Goal: Information Seeking & Learning: Understand process/instructions

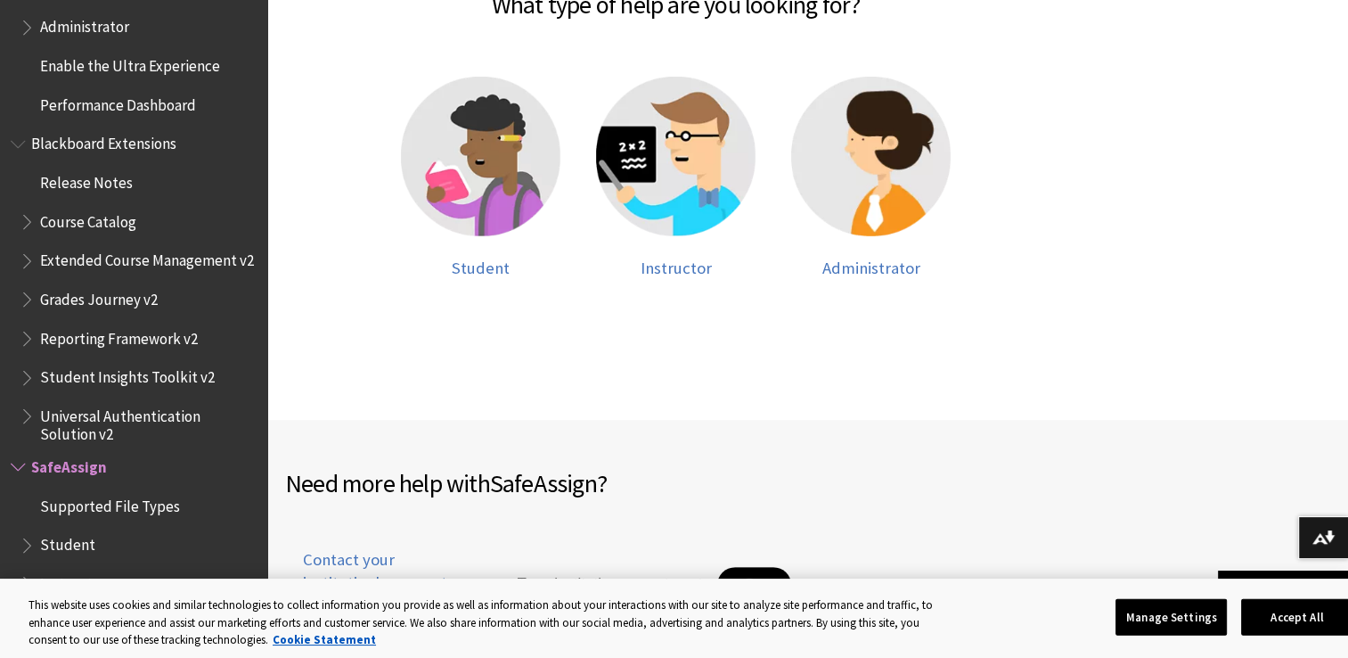
scroll to position [463, 0]
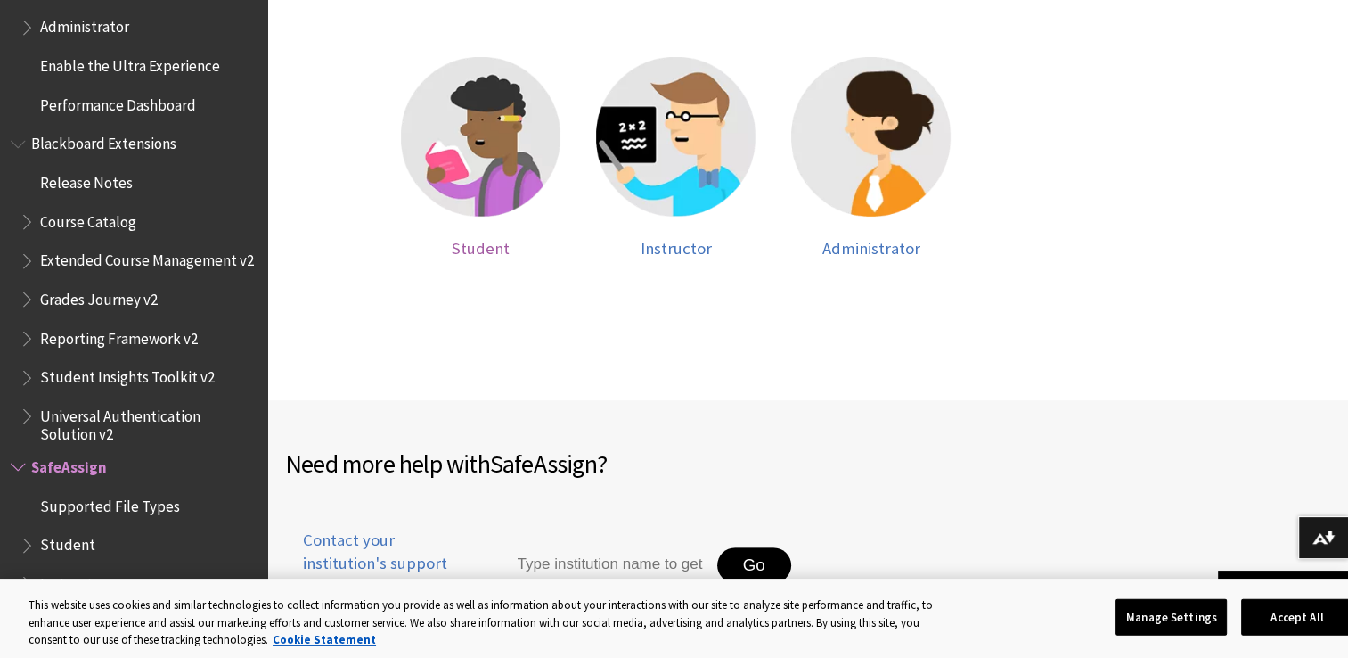
click at [485, 194] on img at bounding box center [481, 137] width 160 height 160
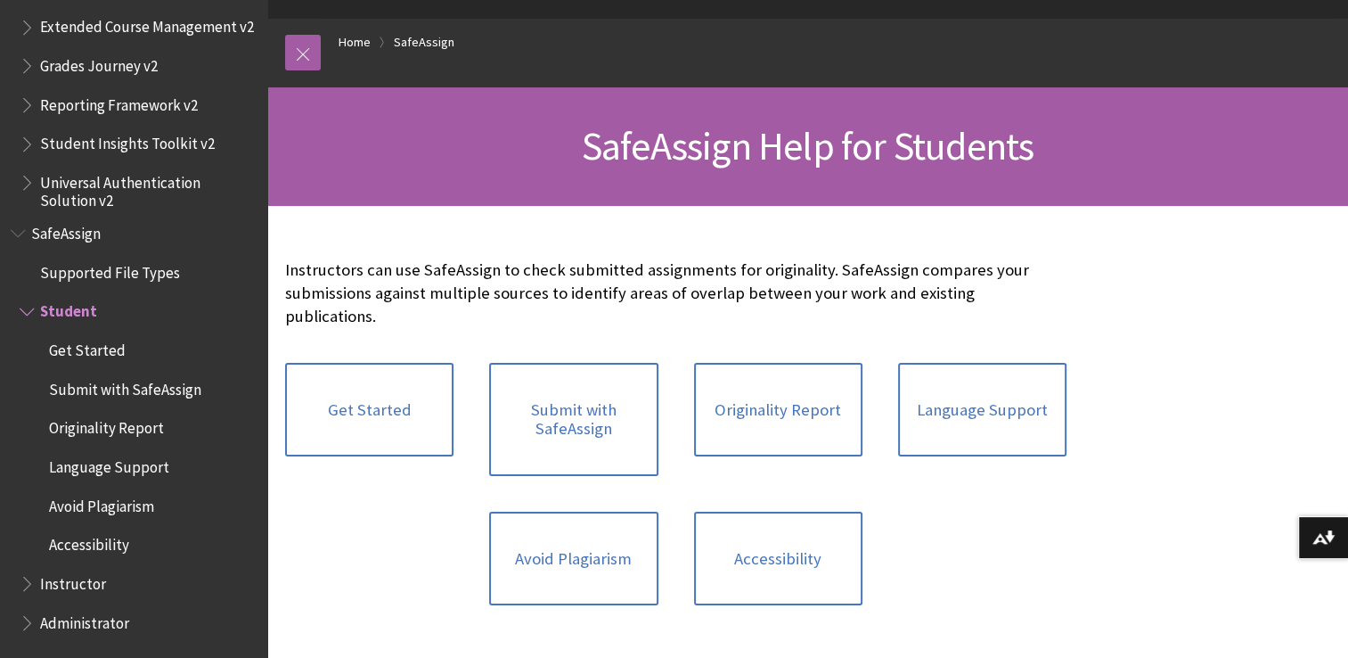
scroll to position [171, 0]
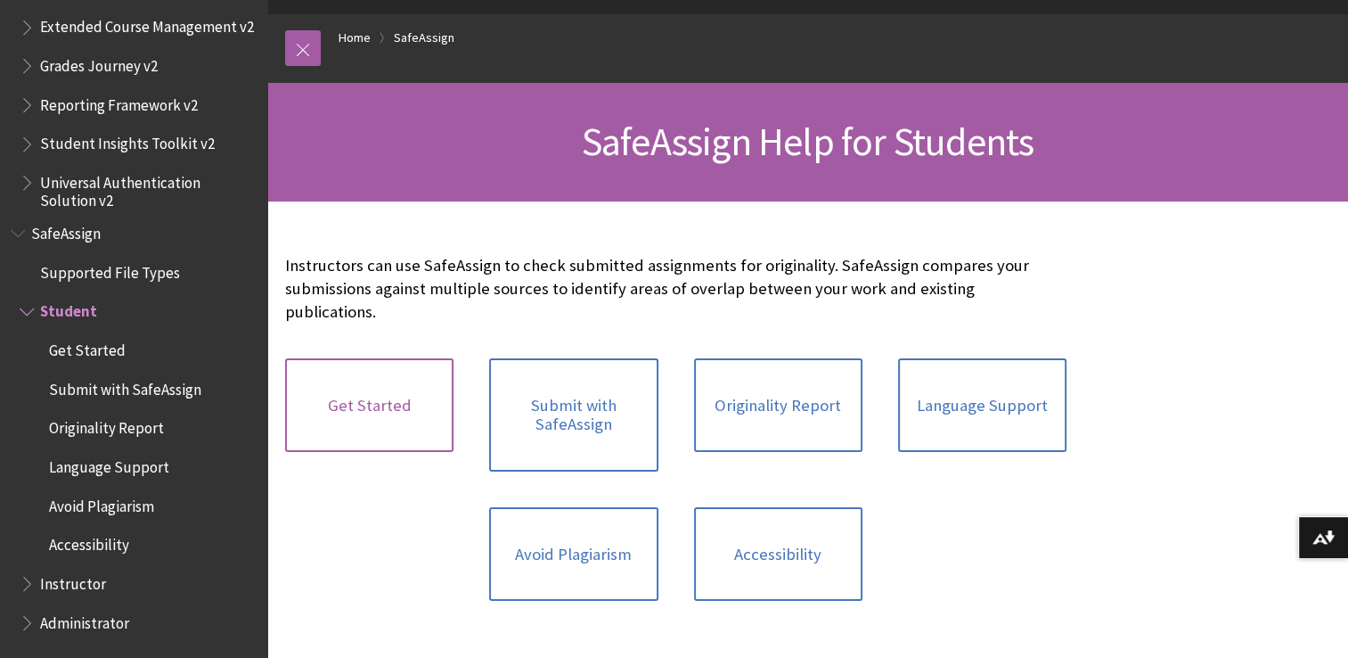
click at [395, 379] on link "Get Started" at bounding box center [369, 405] width 168 height 94
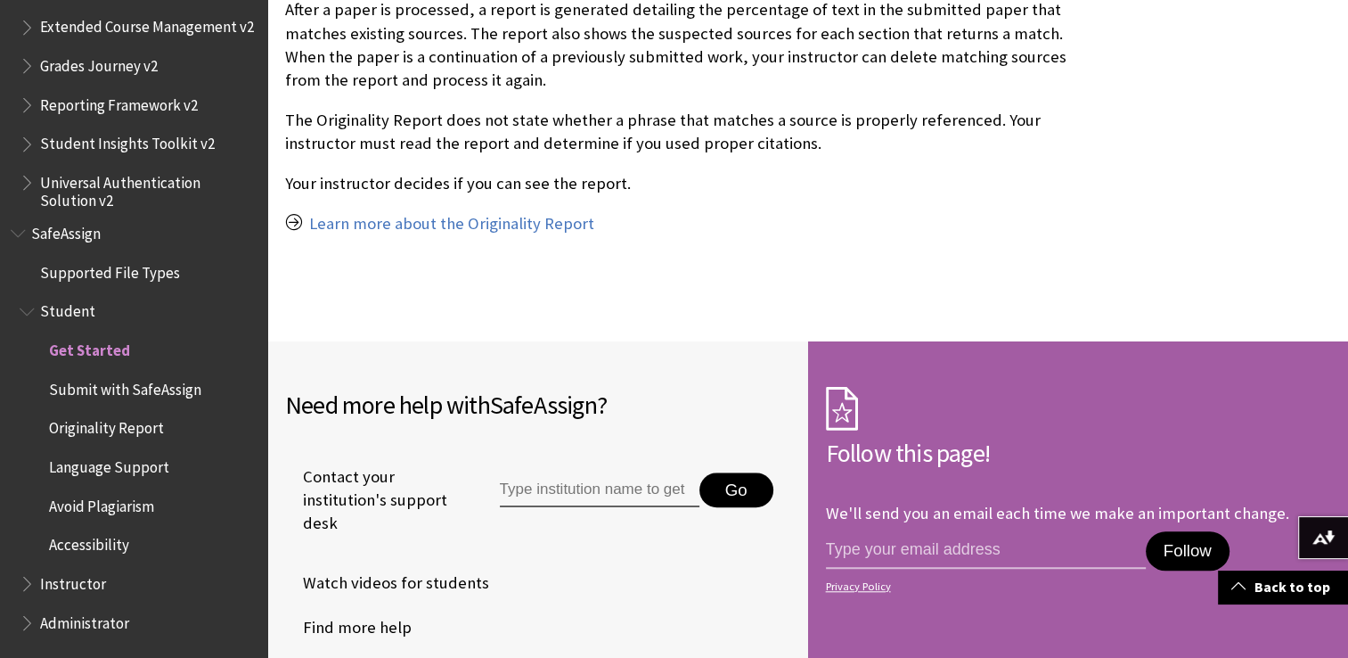
scroll to position [1493, 0]
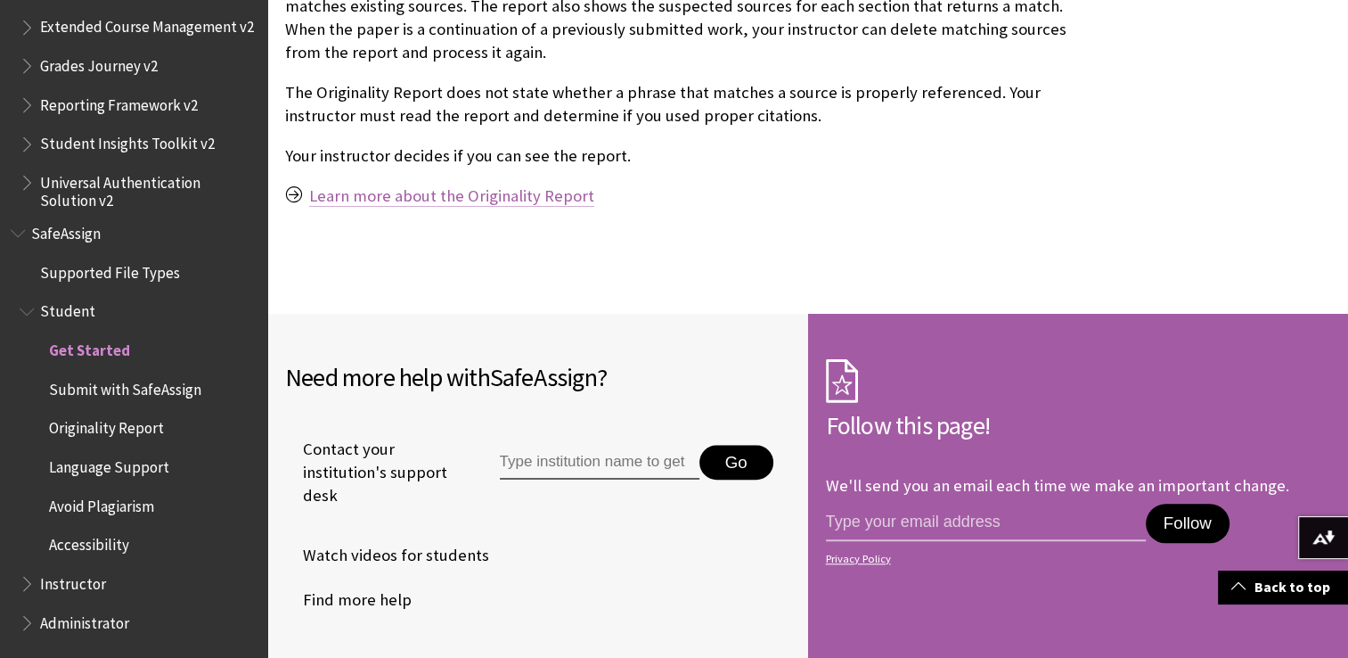
click at [478, 187] on link "Learn more about the Originality Report" at bounding box center [451, 195] width 285 height 21
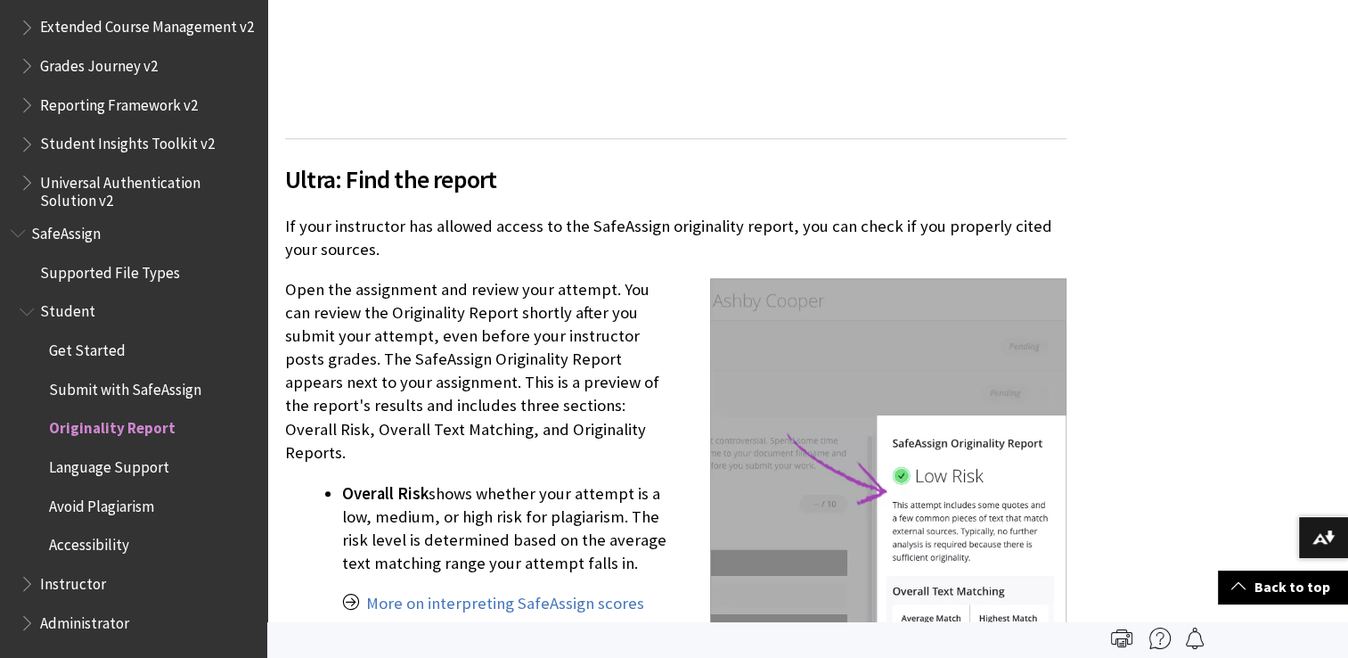
scroll to position [1305, 0]
